Goal: Task Accomplishment & Management: Manage account settings

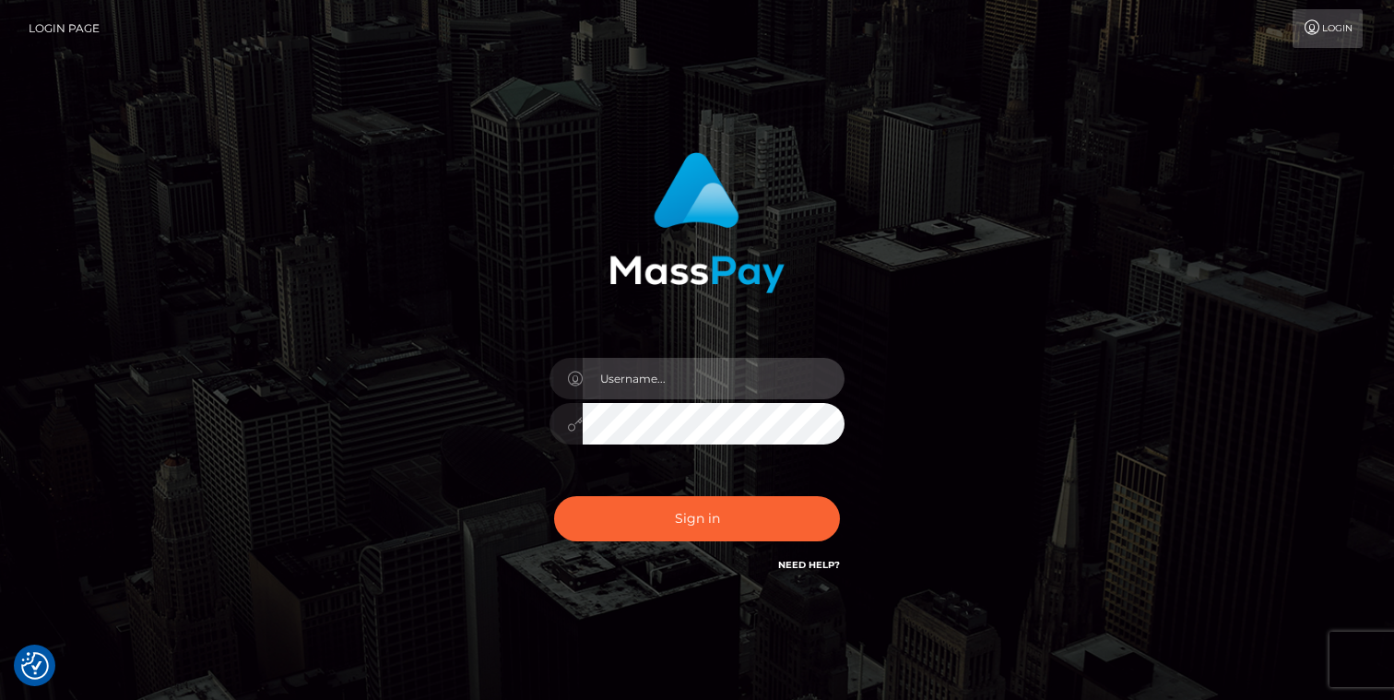
type input "[EMAIL_ADDRESS][DOMAIN_NAME]"
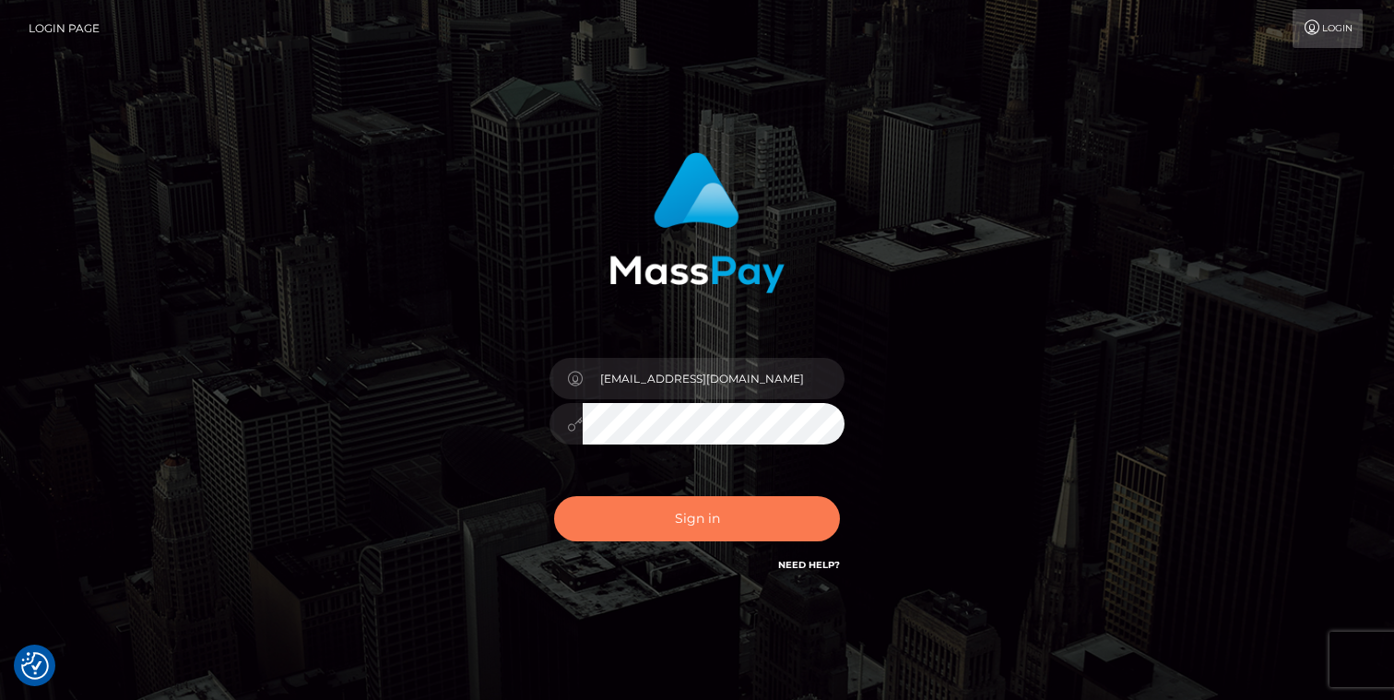
click at [658, 496] on button "Sign in" at bounding box center [697, 518] width 286 height 45
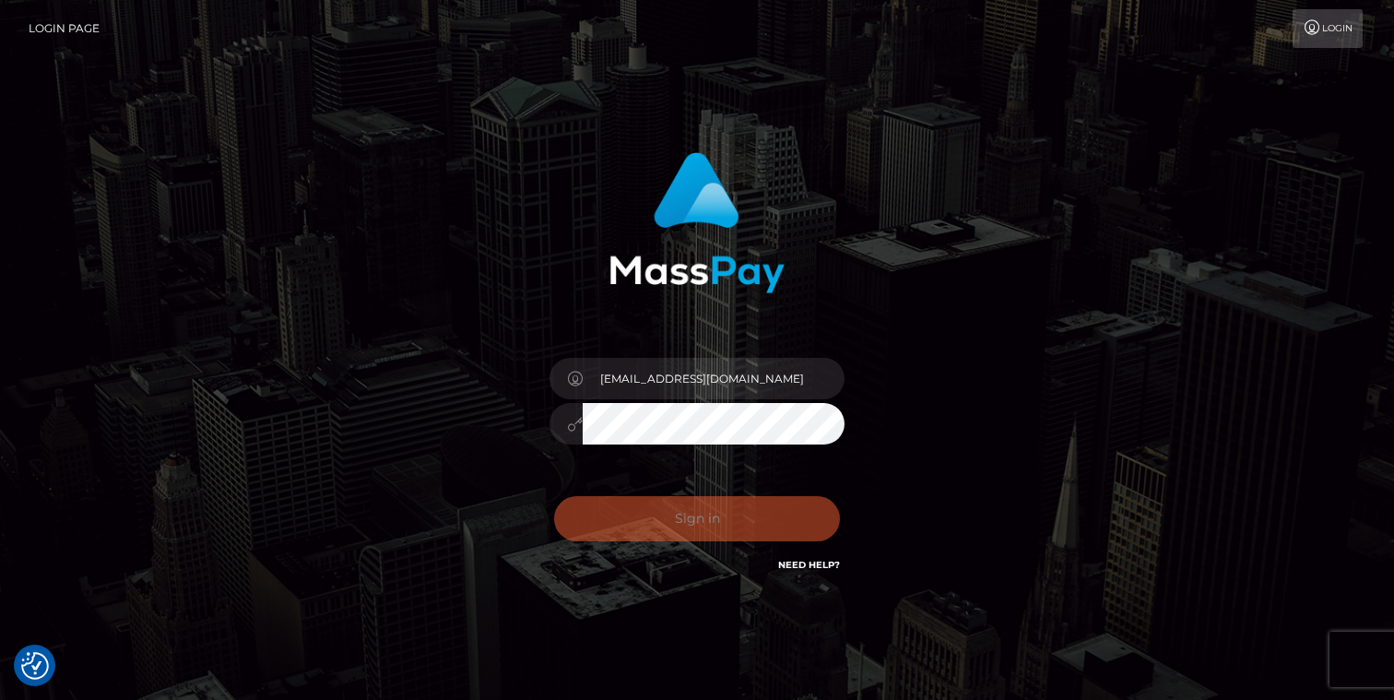
click at [658, 509] on button "Sign in" at bounding box center [697, 518] width 286 height 45
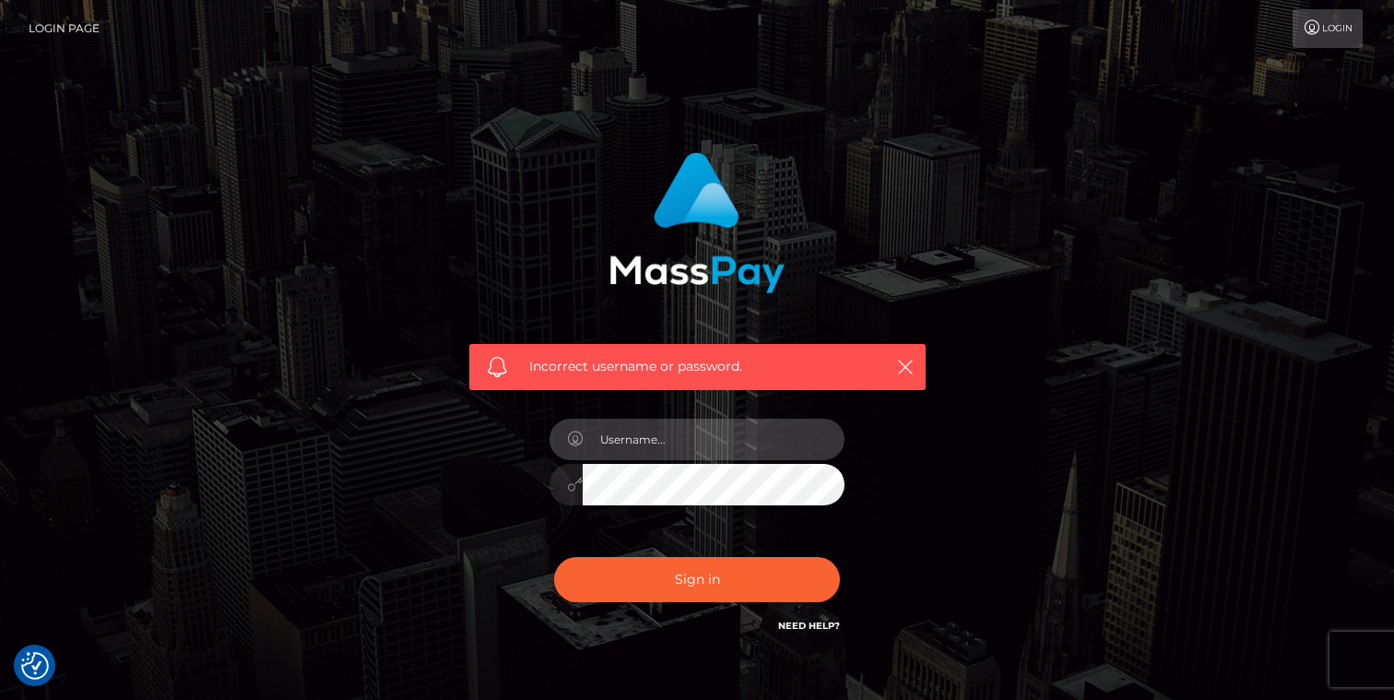
type input "[EMAIL_ADDRESS][DOMAIN_NAME]"
click at [697, 578] on button "Sign in" at bounding box center [697, 579] width 286 height 45
type input "[EMAIL_ADDRESS][DOMAIN_NAME]"
click at [759, 508] on div "[EMAIL_ADDRESS][DOMAIN_NAME]" at bounding box center [696, 475] width 323 height 141
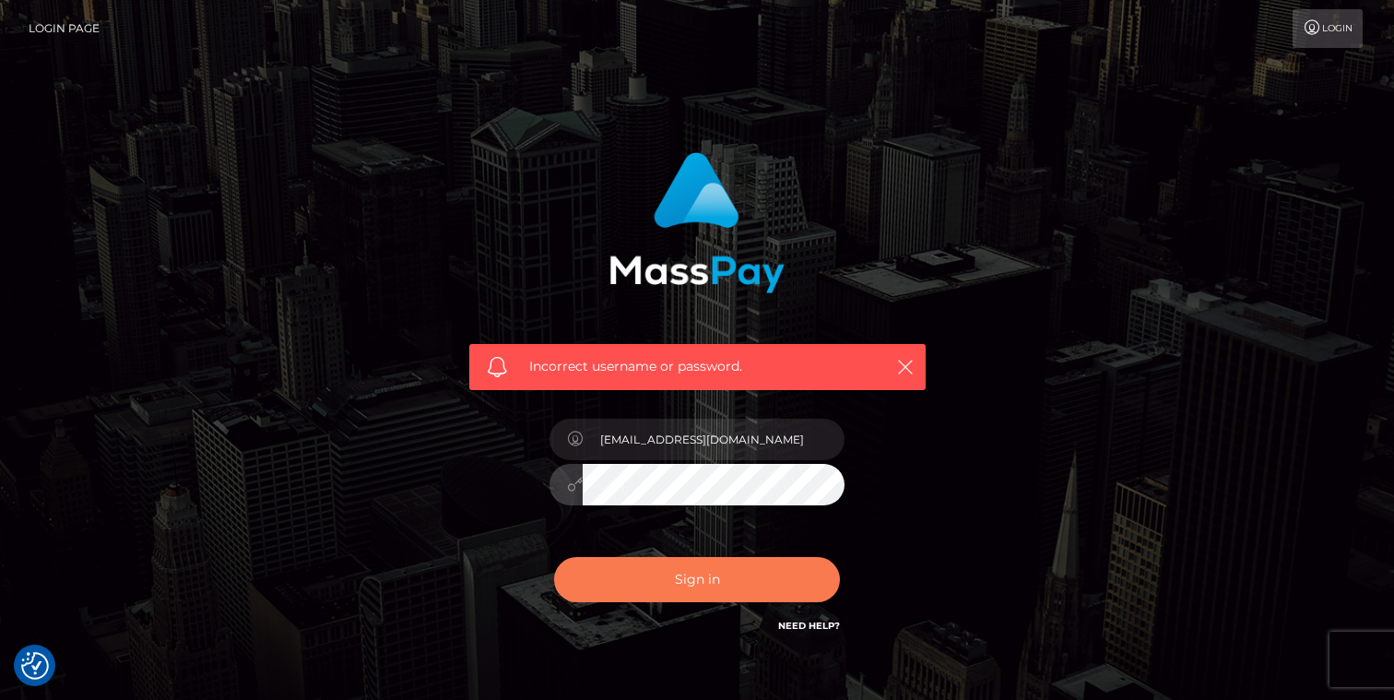
click at [763, 571] on button "Sign in" at bounding box center [697, 579] width 286 height 45
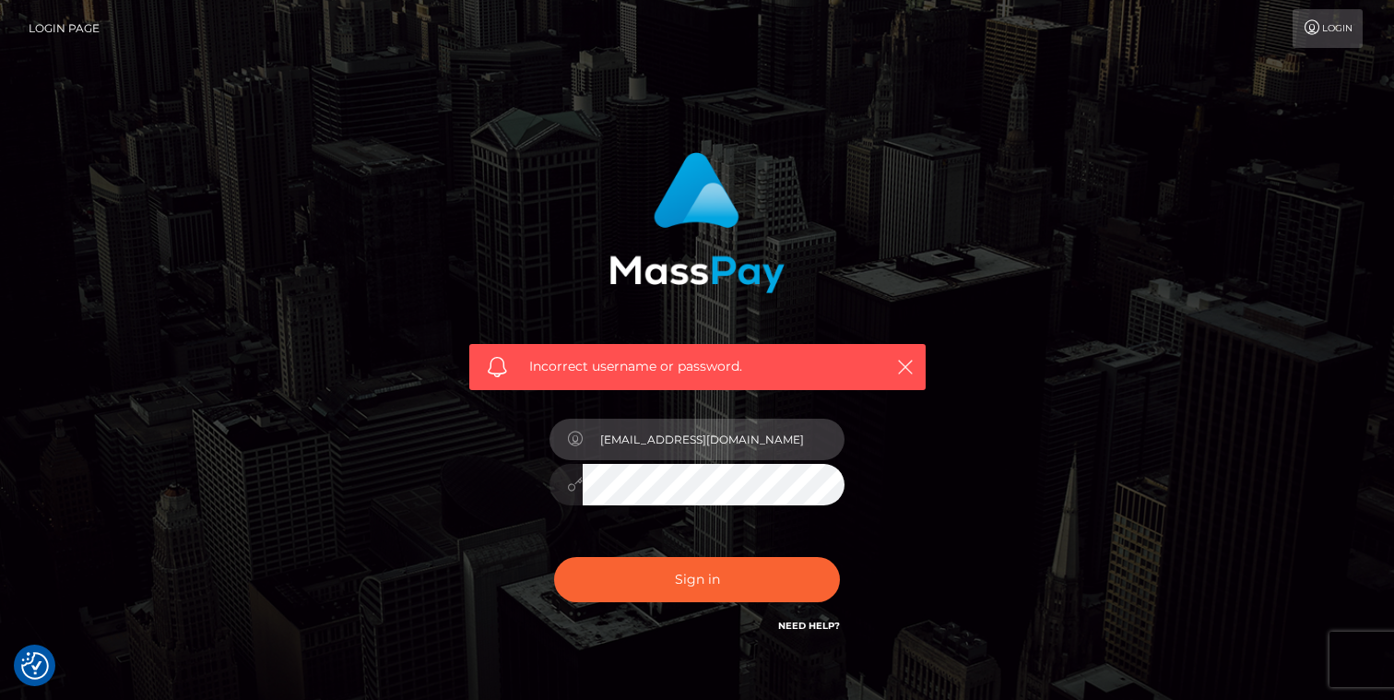
drag, startPoint x: 788, startPoint y: 434, endPoint x: 541, endPoint y: 421, distance: 247.3
click at [540, 421] on div "[EMAIL_ADDRESS][DOMAIN_NAME]" at bounding box center [696, 475] width 323 height 141
type input "laurenkerby"
click at [697, 578] on button "Sign in" at bounding box center [697, 579] width 286 height 45
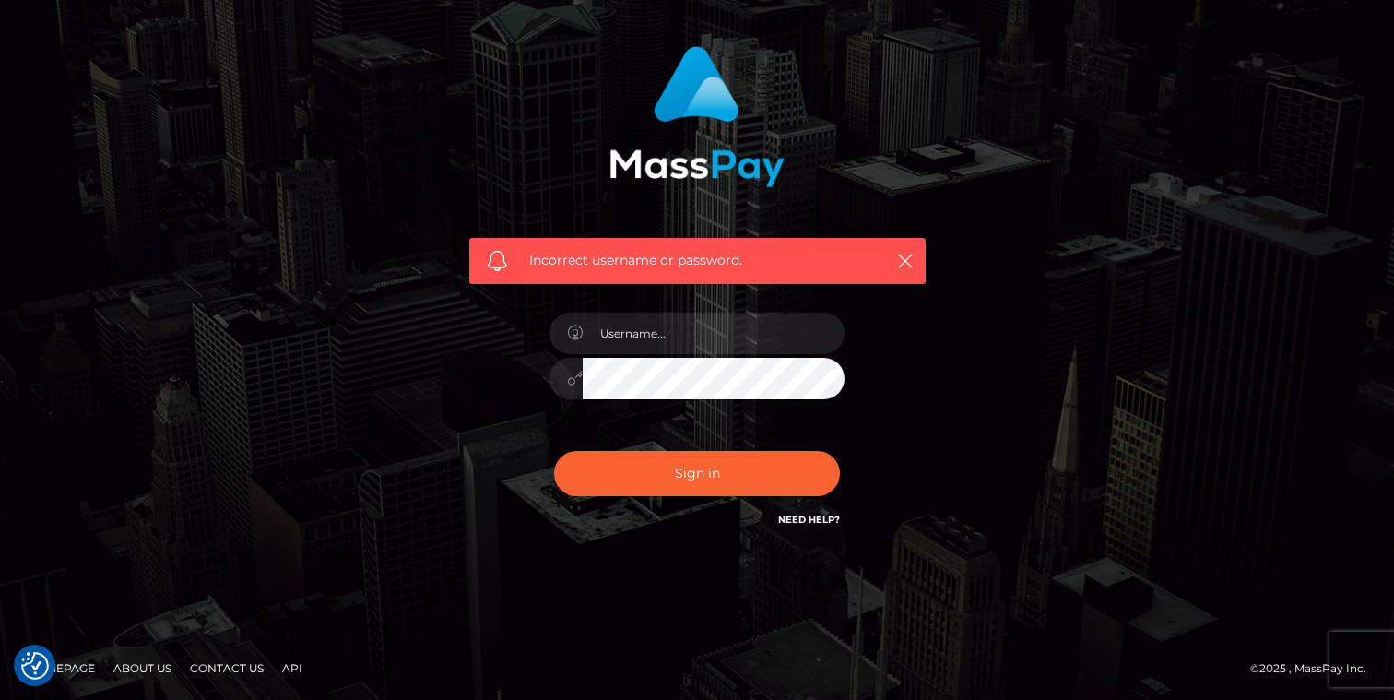
scroll to position [105, 0]
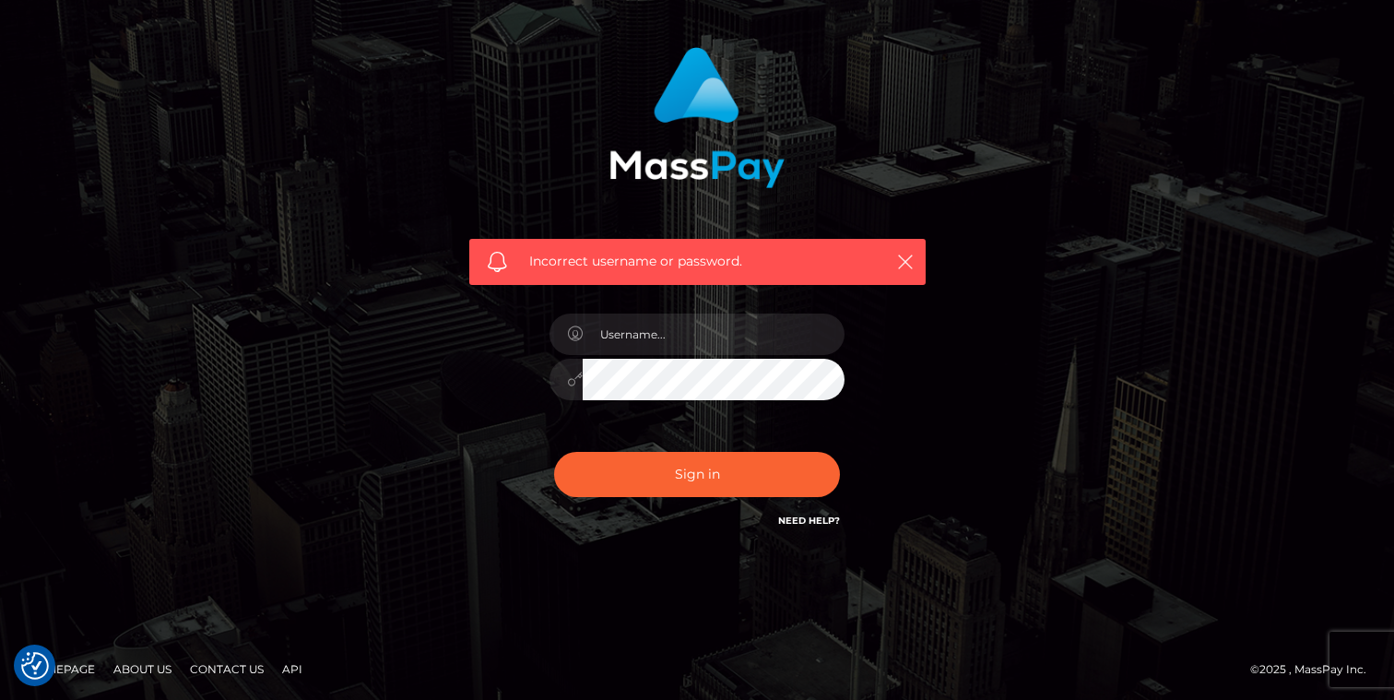
click at [782, 534] on div "Incorrect username or password." at bounding box center [697, 289] width 484 height 512
click at [789, 525] on div "Need Help?" at bounding box center [809, 523] width 62 height 23
click at [794, 521] on link "Need Help?" at bounding box center [809, 520] width 62 height 12
click at [681, 275] on div "Incorrect username or password." at bounding box center [697, 262] width 456 height 46
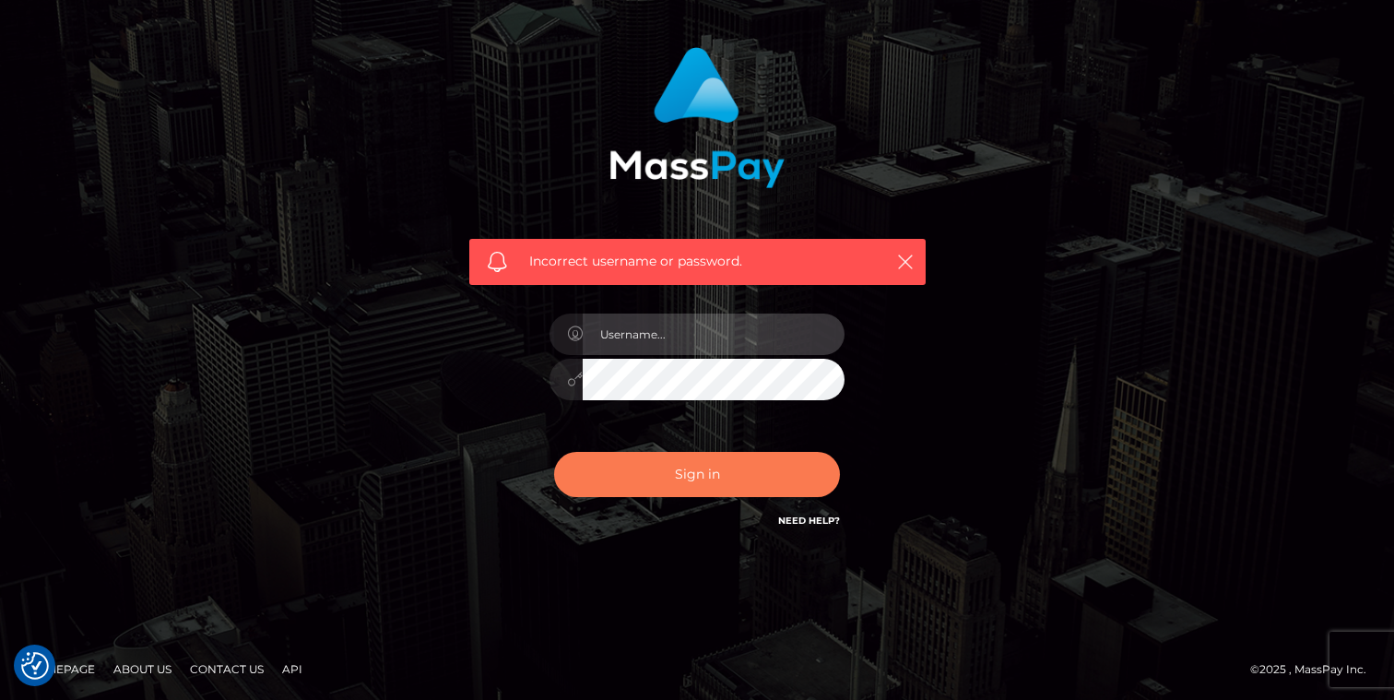
type input "thatssoolauren"
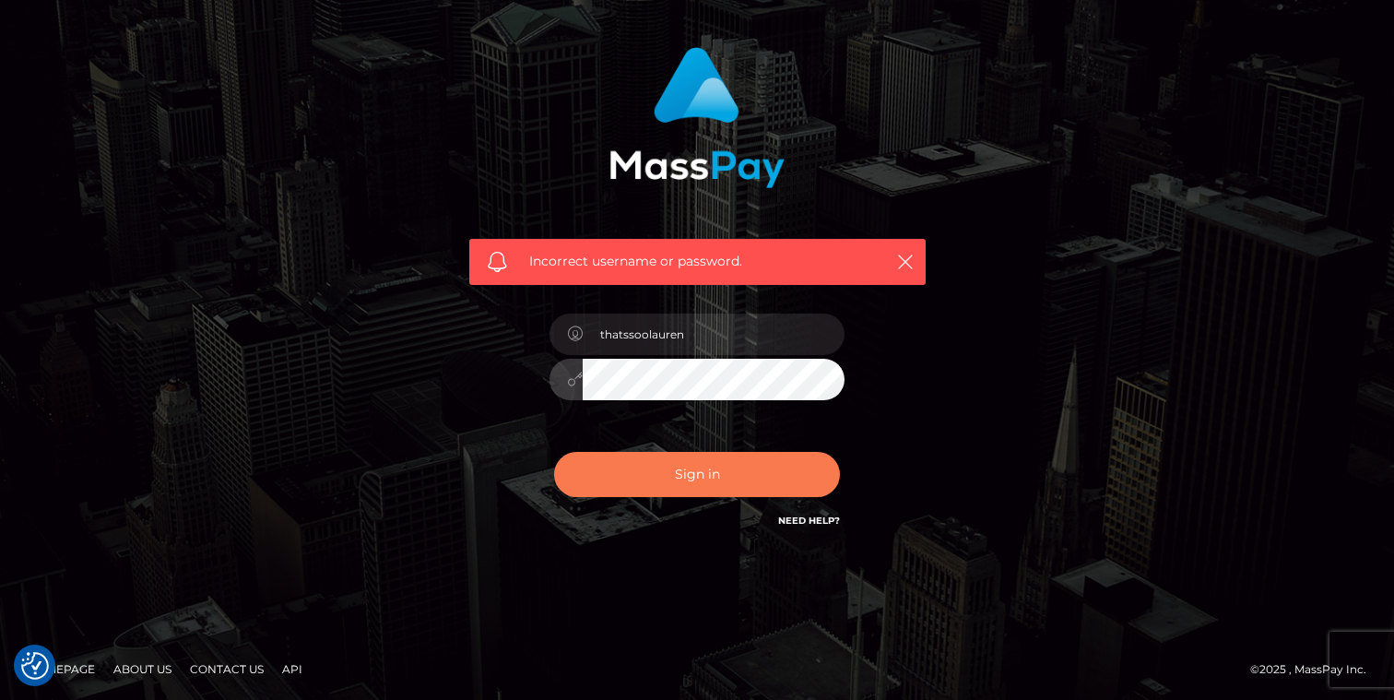
click at [688, 475] on button "Sign in" at bounding box center [697, 474] width 286 height 45
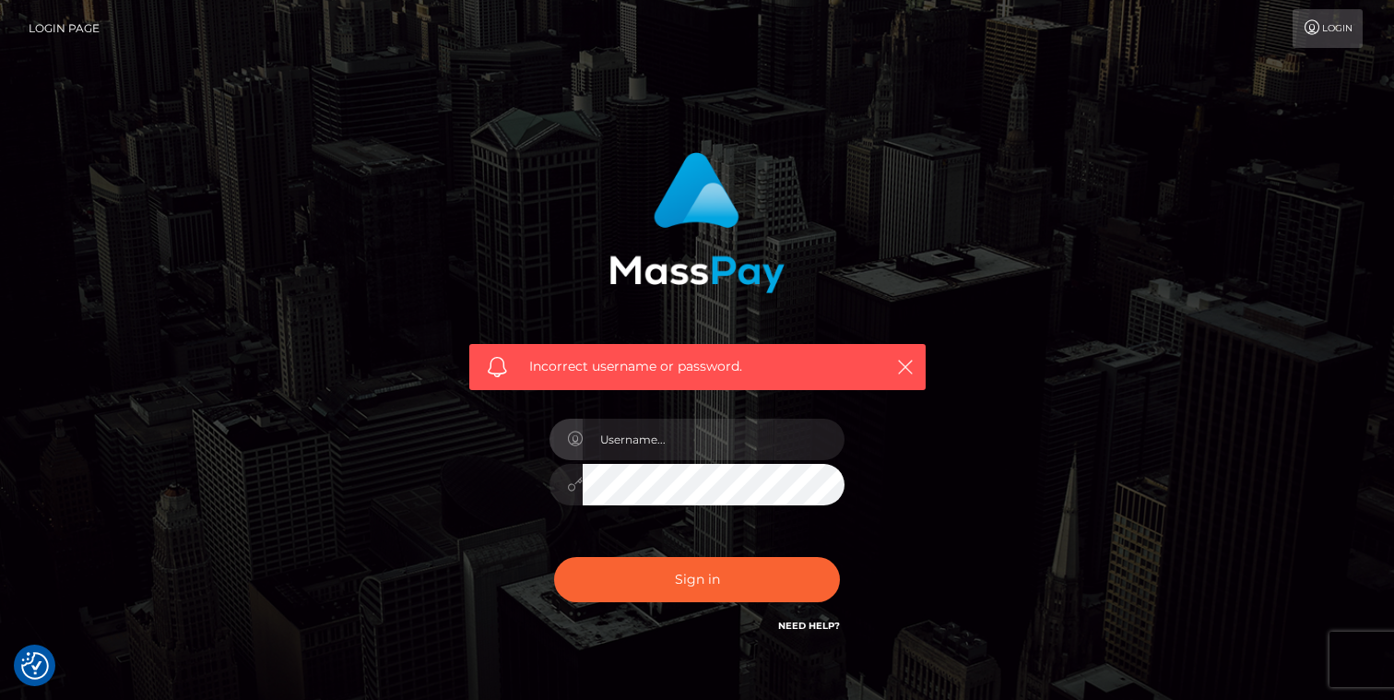
click at [914, 382] on div "Incorrect username or password." at bounding box center [697, 367] width 456 height 46
click at [665, 441] on input "text" at bounding box center [713, 438] width 262 height 41
type input "thatssoolauren"
click at [697, 578] on button "Sign in" at bounding box center [697, 579] width 286 height 45
click at [1333, 39] on link "Login" at bounding box center [1327, 28] width 70 height 39
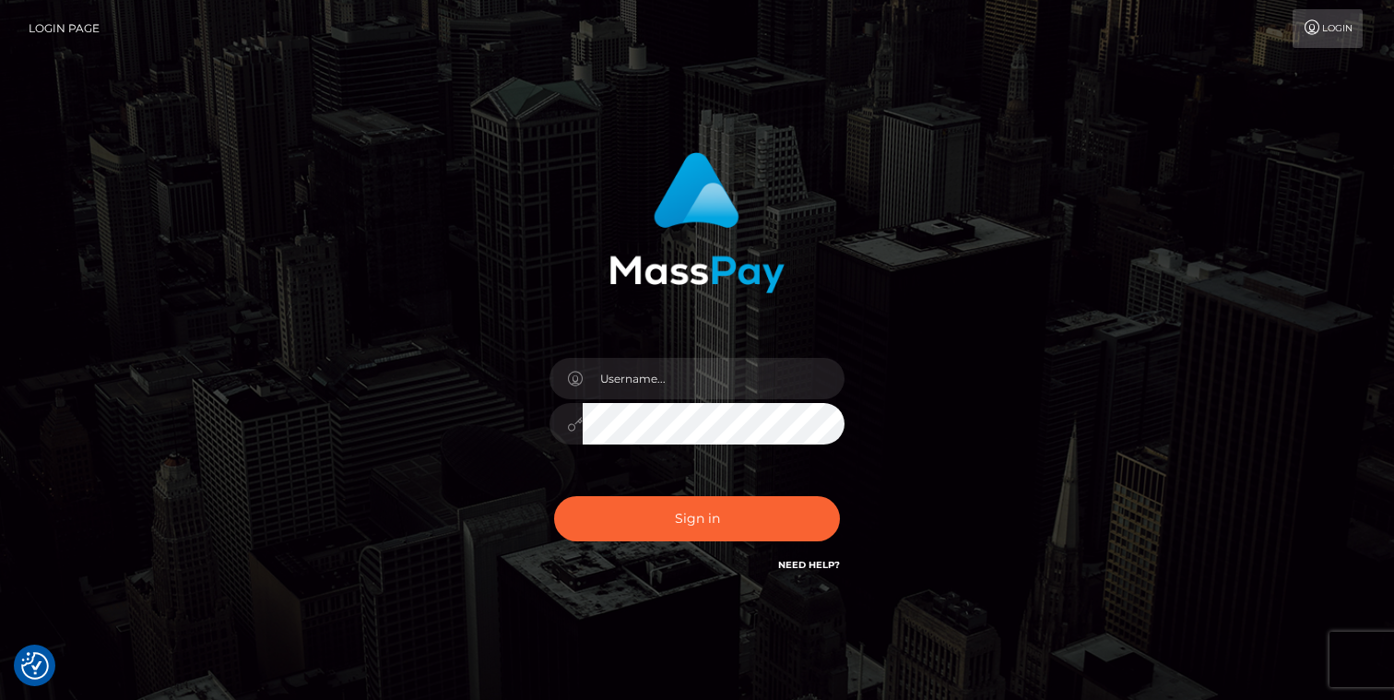
click at [460, 325] on div "Sign in" at bounding box center [697, 363] width 484 height 451
click at [92, 31] on link "Login Page" at bounding box center [64, 28] width 71 height 39
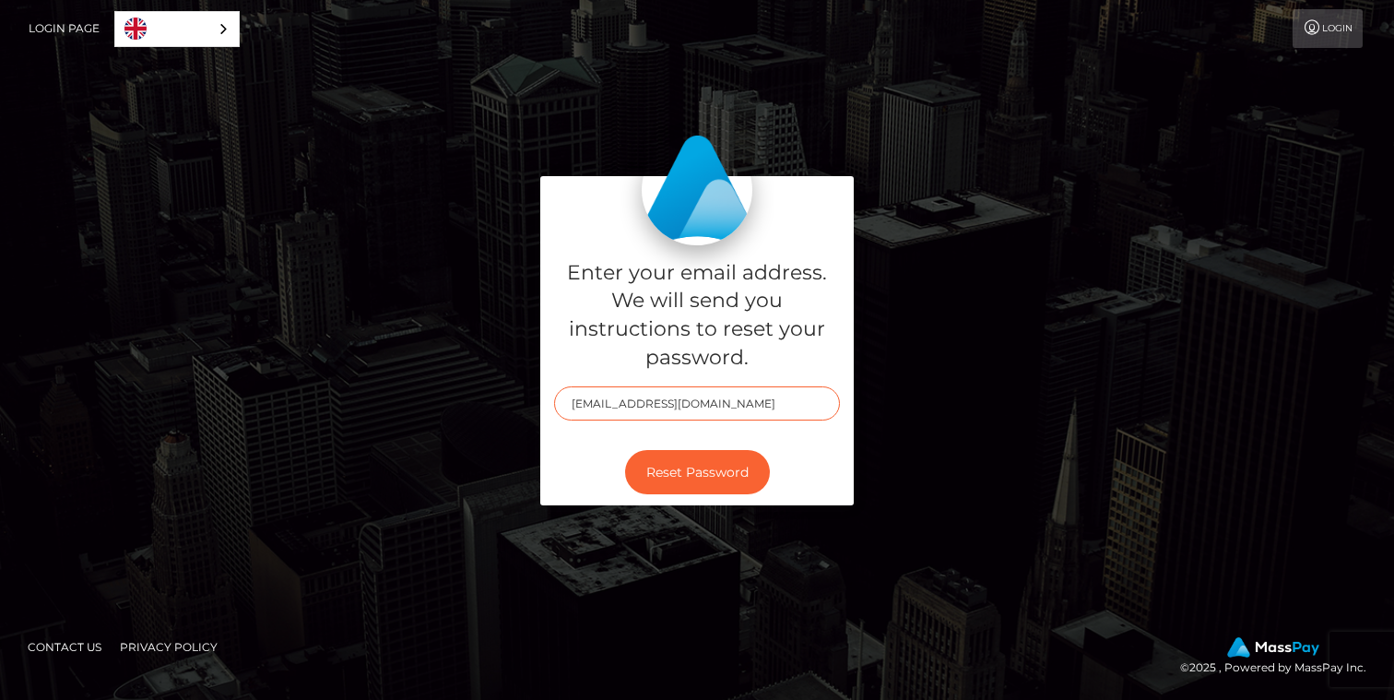
type input "[EMAIL_ADDRESS][DOMAIN_NAME]"
click at [917, 485] on div "Enter your email address. We will send you instructions to reset your password.…" at bounding box center [696, 350] width 1051 height 348
click at [750, 467] on button "Reset Password" at bounding box center [697, 472] width 145 height 45
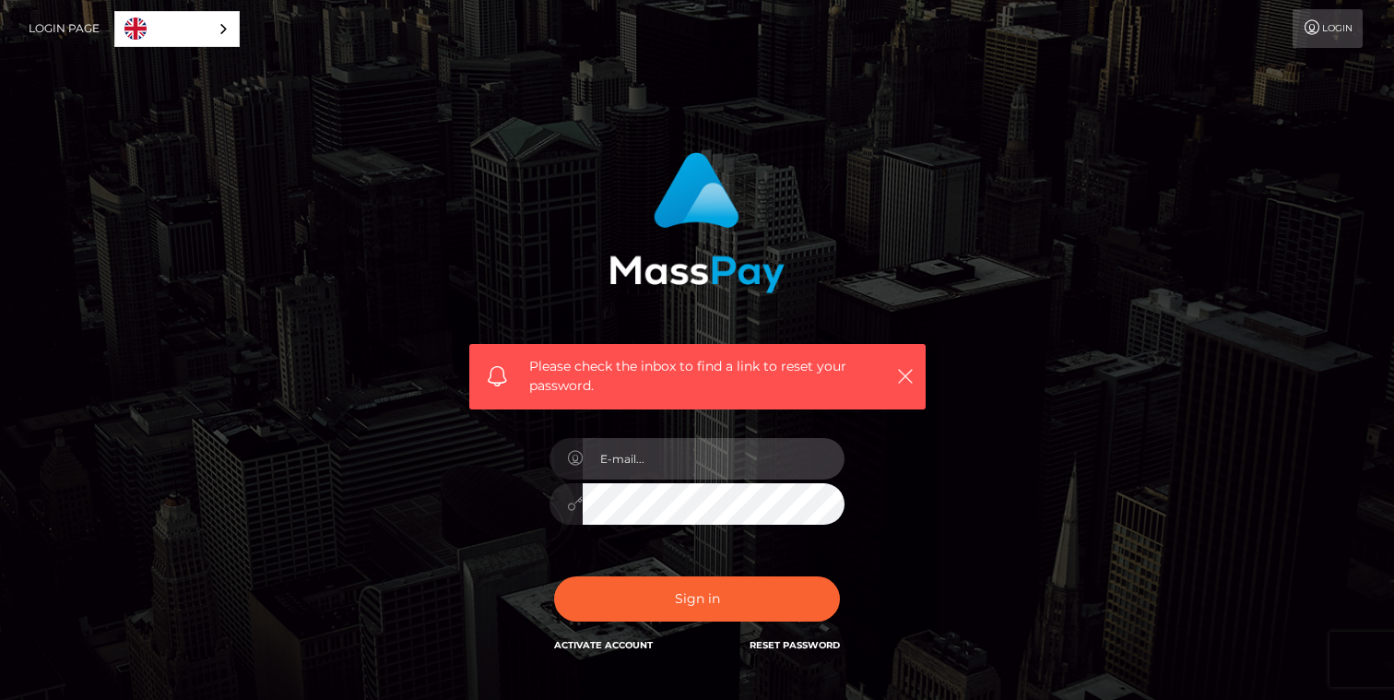
type input "[EMAIL_ADDRESS][DOMAIN_NAME]"
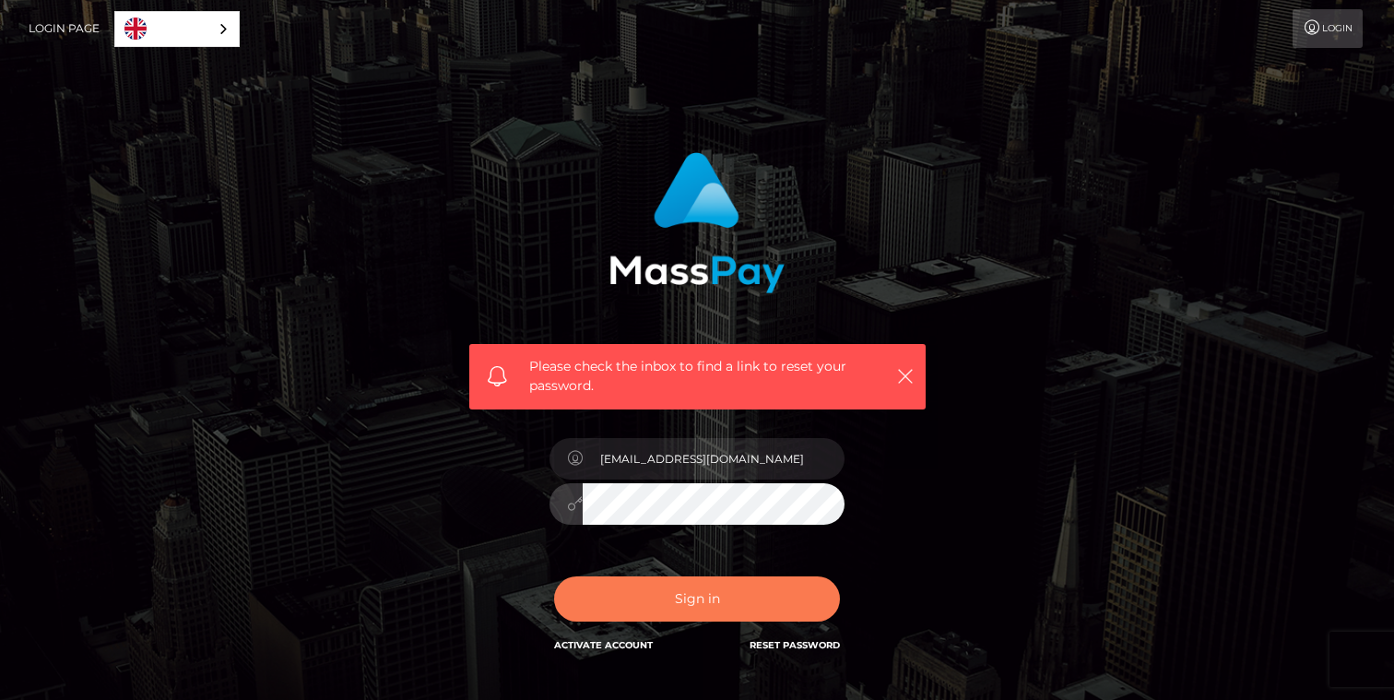
click at [676, 608] on button "Sign in" at bounding box center [697, 598] width 286 height 45
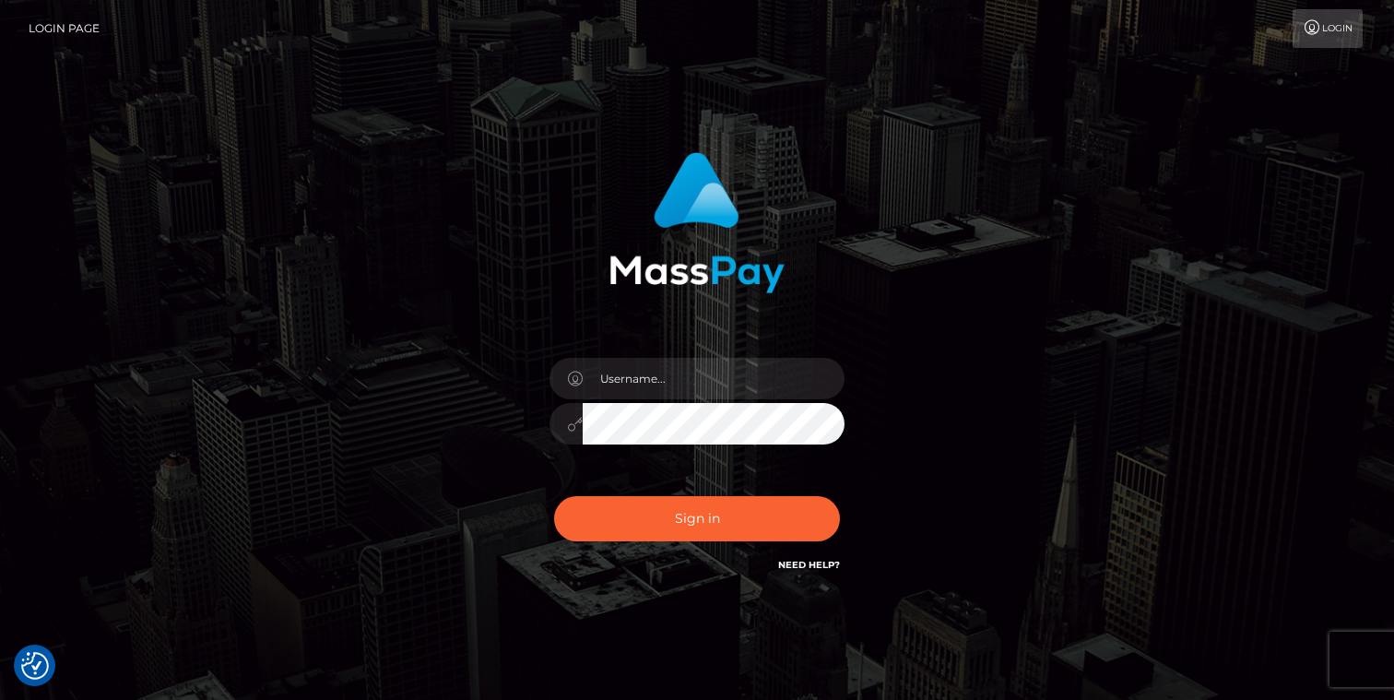
checkbox input "true"
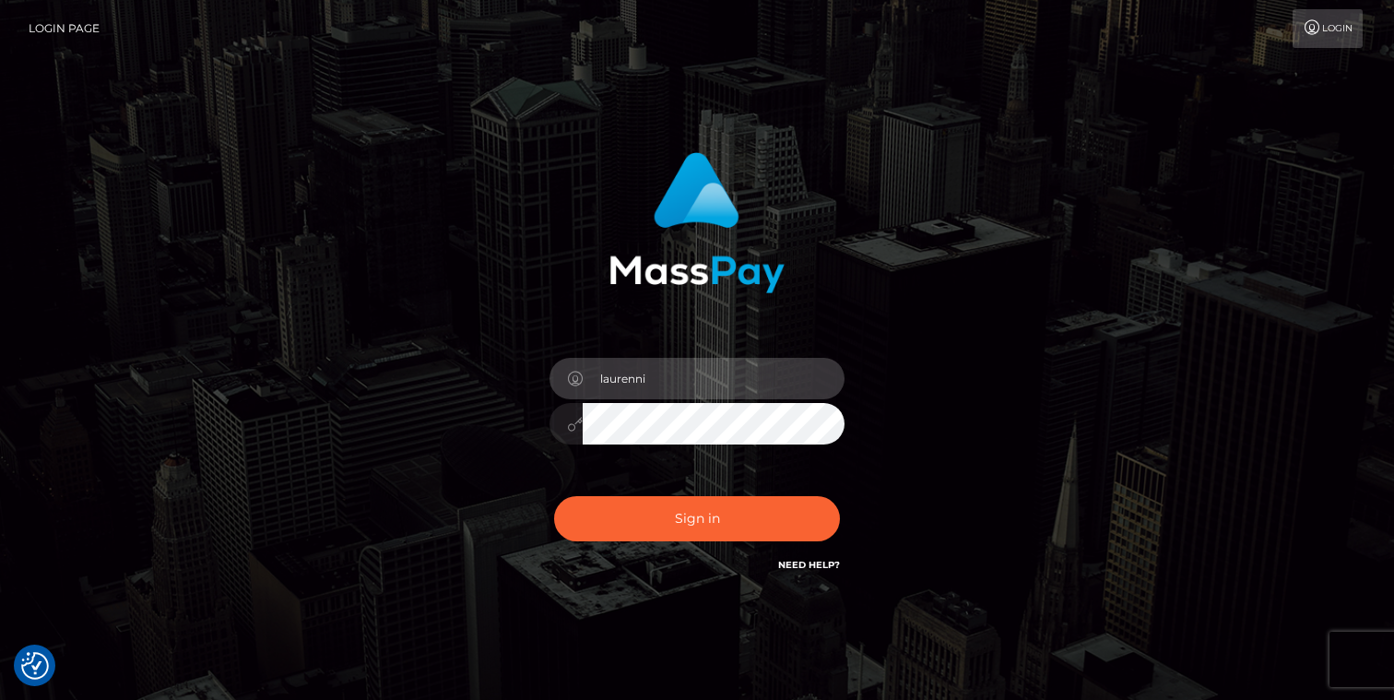
type input "[EMAIL_ADDRESS][DOMAIN_NAME]"
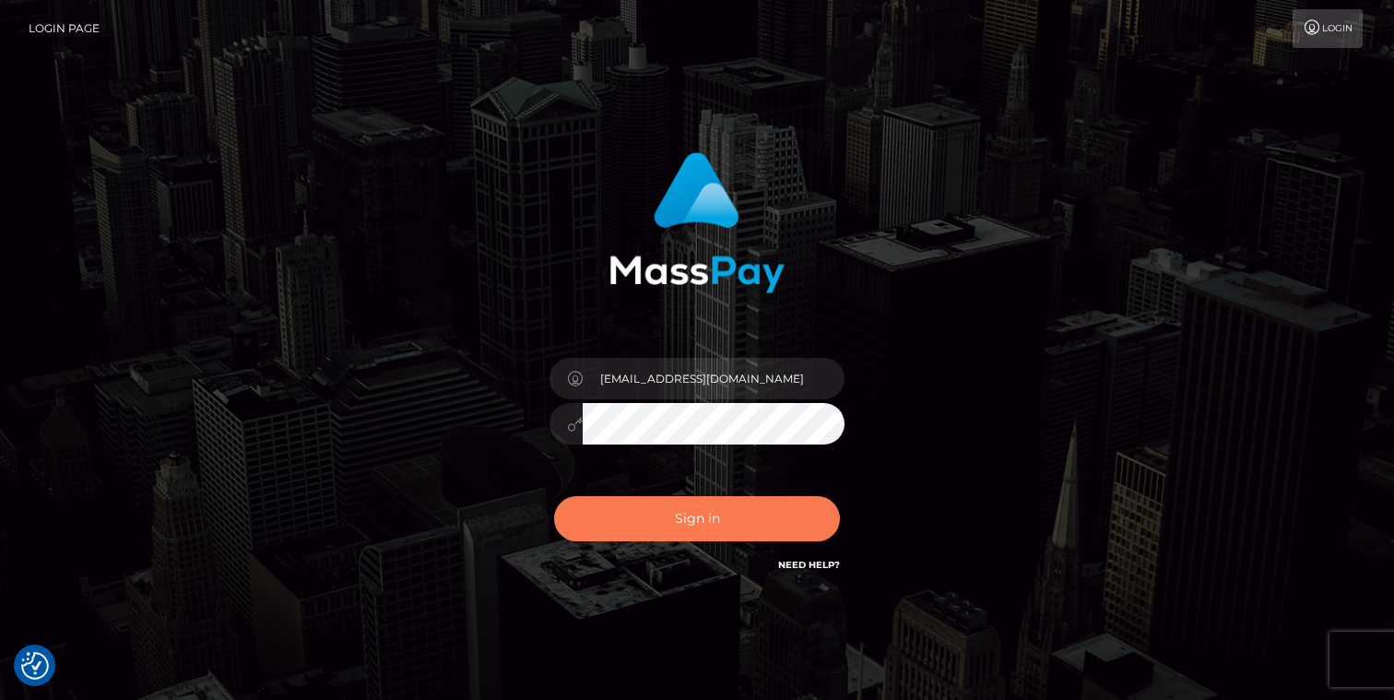
click at [700, 522] on button "Sign in" at bounding box center [697, 518] width 286 height 45
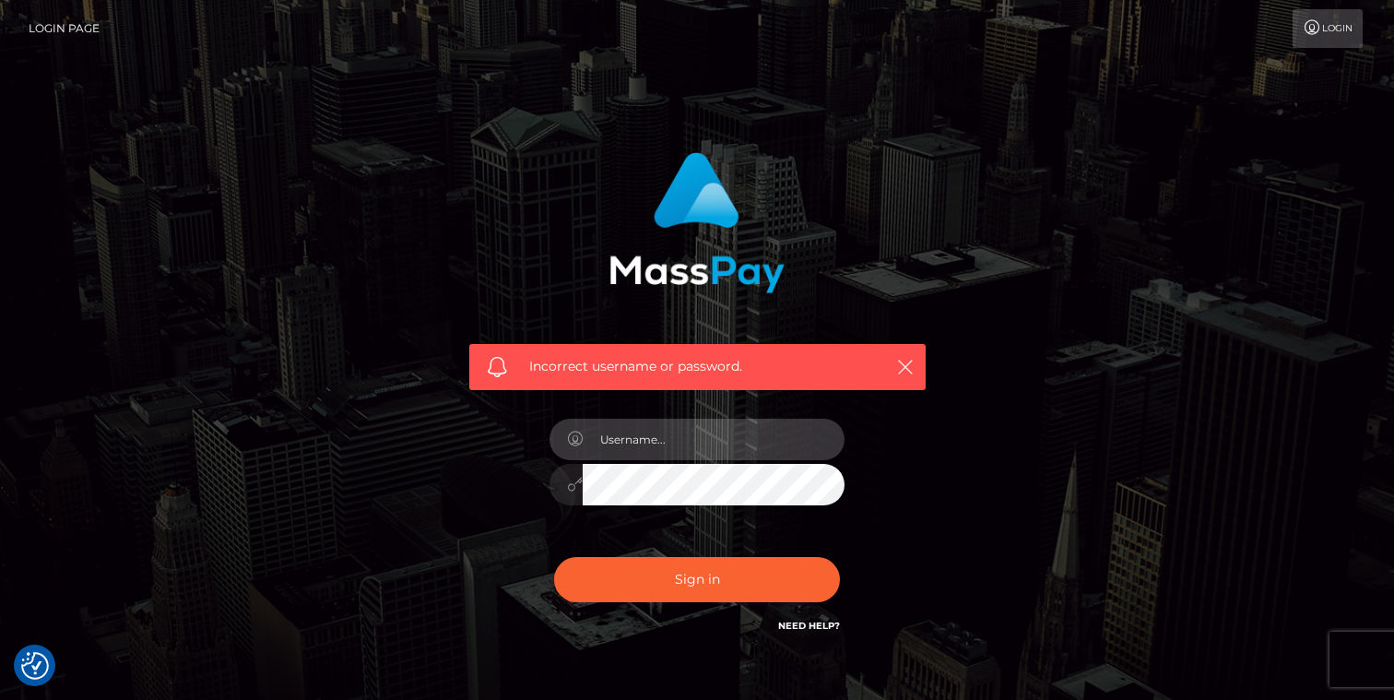
type input "[EMAIL_ADDRESS][DOMAIN_NAME]"
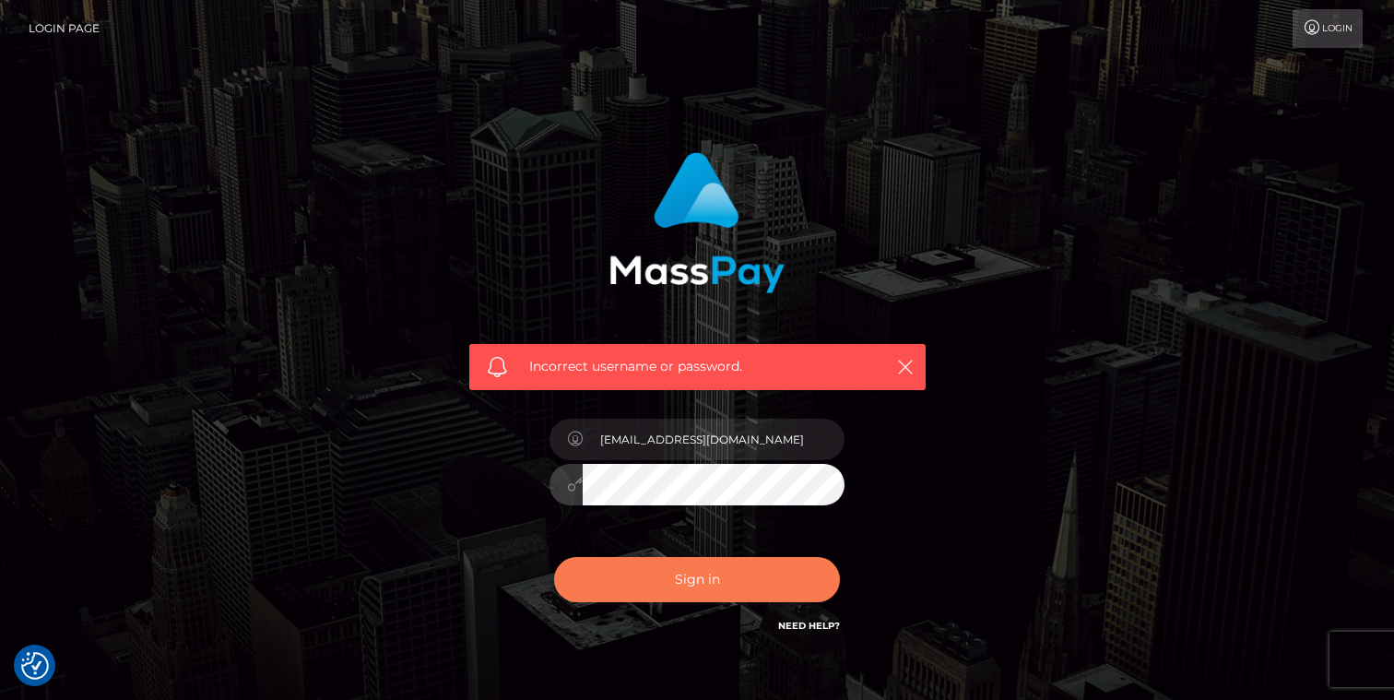
click at [711, 573] on button "Sign in" at bounding box center [697, 579] width 286 height 45
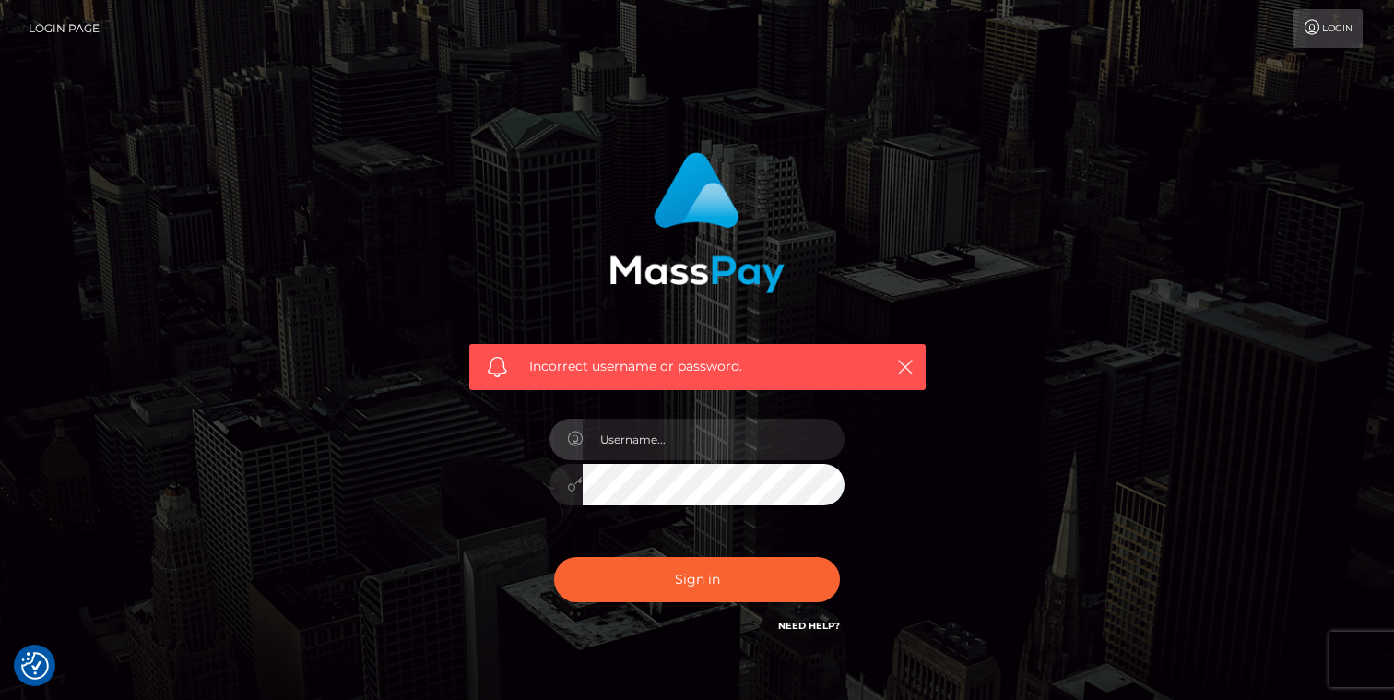
click at [987, 372] on div "Incorrect username or password." at bounding box center [696, 403] width 1051 height 530
click at [912, 364] on icon "button" at bounding box center [905, 367] width 18 height 18
